Goal: Transaction & Acquisition: Purchase product/service

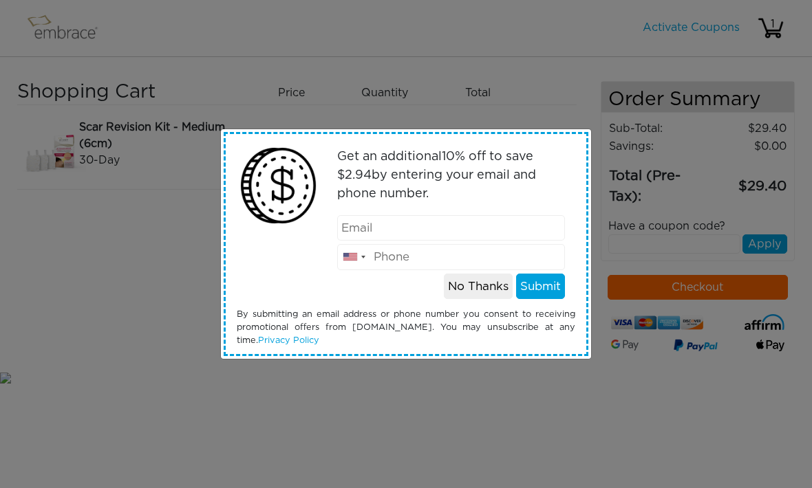
click at [484, 291] on button "No Thanks" at bounding box center [478, 287] width 69 height 26
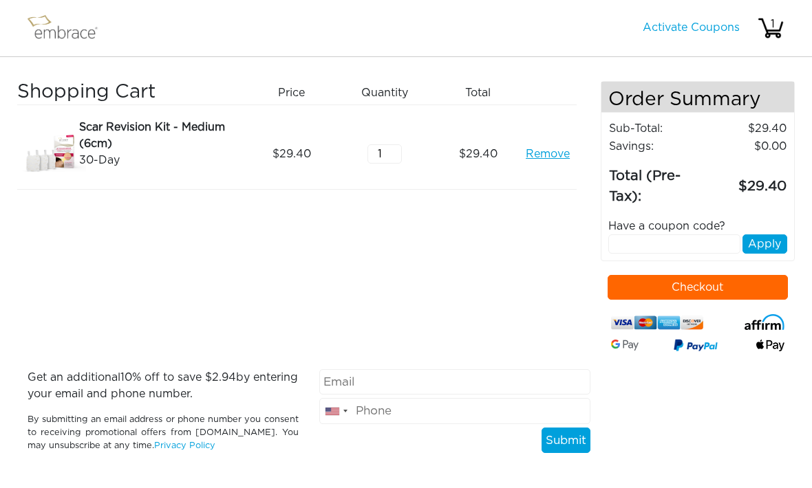
click at [719, 294] on button "Checkout" at bounding box center [697, 287] width 181 height 25
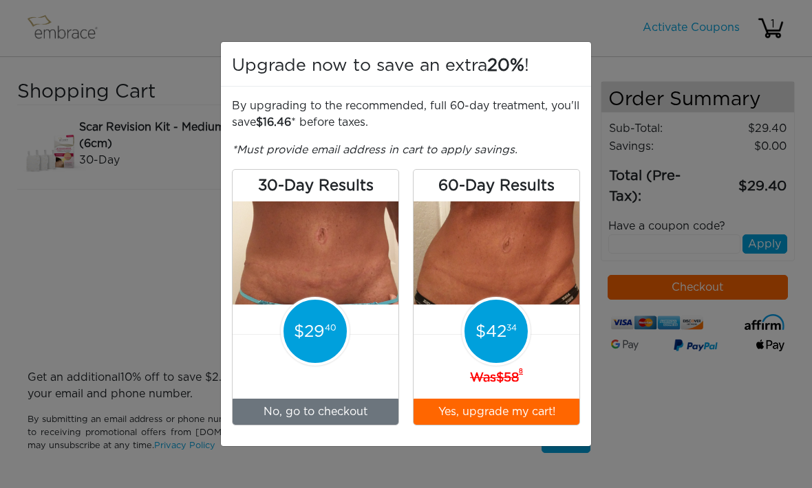
click at [680, 407] on div "Upgrade now to save an extra 20% ! By upgrading to the recommended, full 60-day…" at bounding box center [406, 244] width 812 height 488
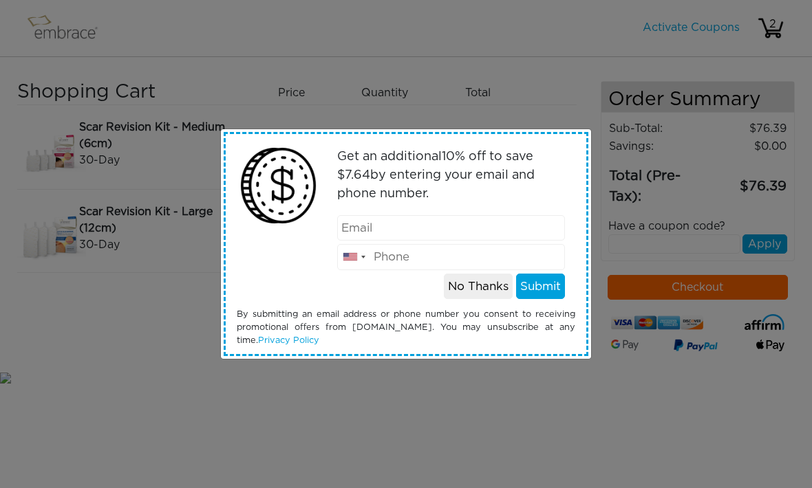
click at [488, 294] on button "No Thanks" at bounding box center [478, 287] width 69 height 26
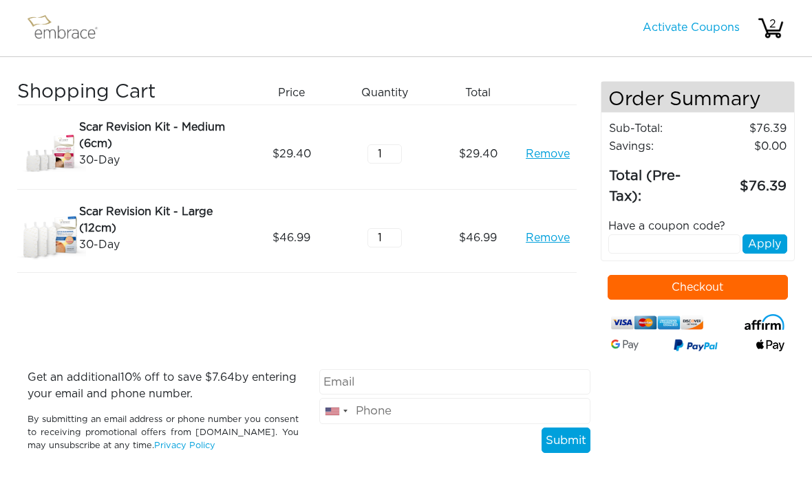
click at [689, 300] on button "Checkout" at bounding box center [697, 287] width 181 height 25
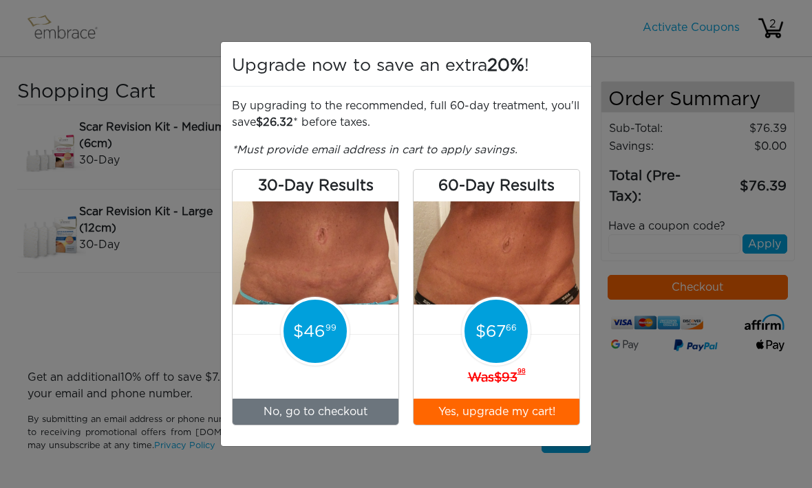
click at [549, 411] on button "Yes, upgrade my cart!" at bounding box center [496, 412] width 166 height 26
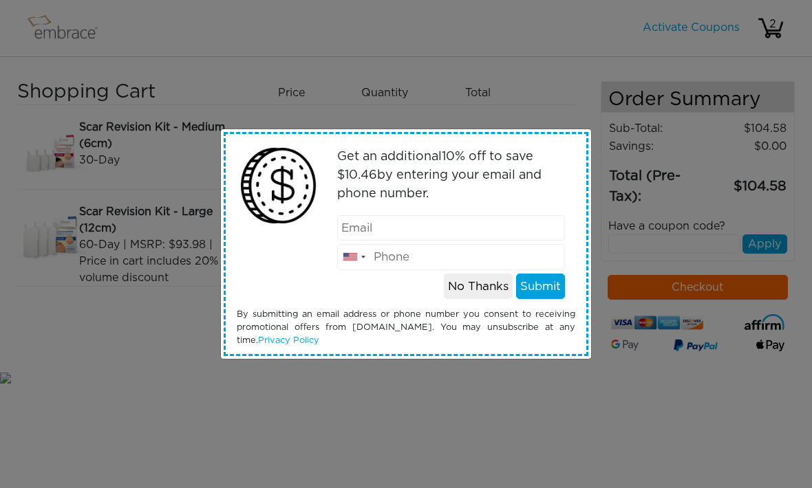
click at [497, 298] on button "No Thanks" at bounding box center [478, 287] width 69 height 26
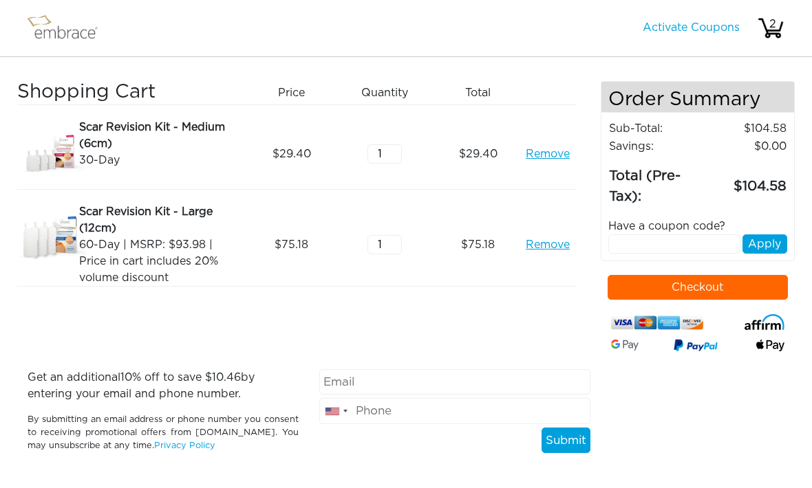
click at [547, 252] on link "Remove" at bounding box center [548, 245] width 44 height 17
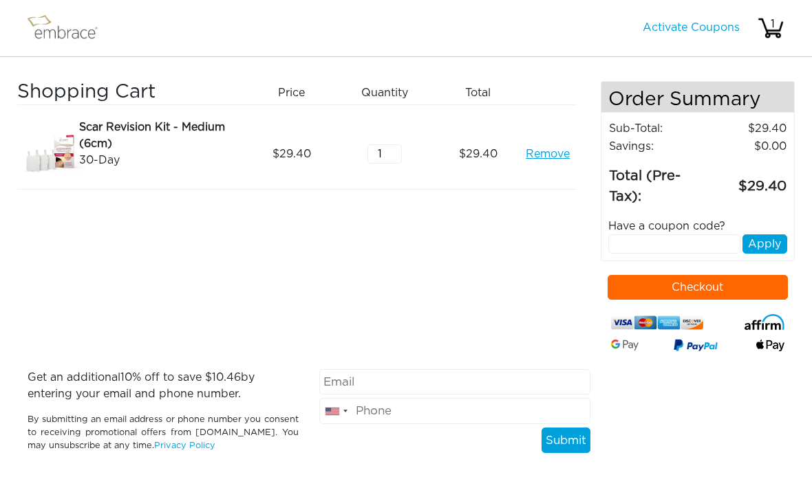
click at [548, 157] on link "Remove" at bounding box center [548, 154] width 44 height 17
